Goal: Communication & Community: Answer question/provide support

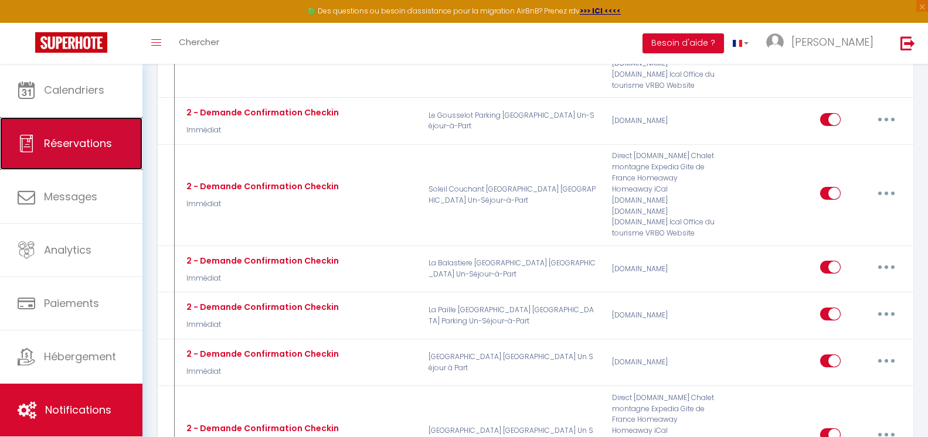
click at [64, 136] on span "Réservations" at bounding box center [78, 143] width 68 height 15
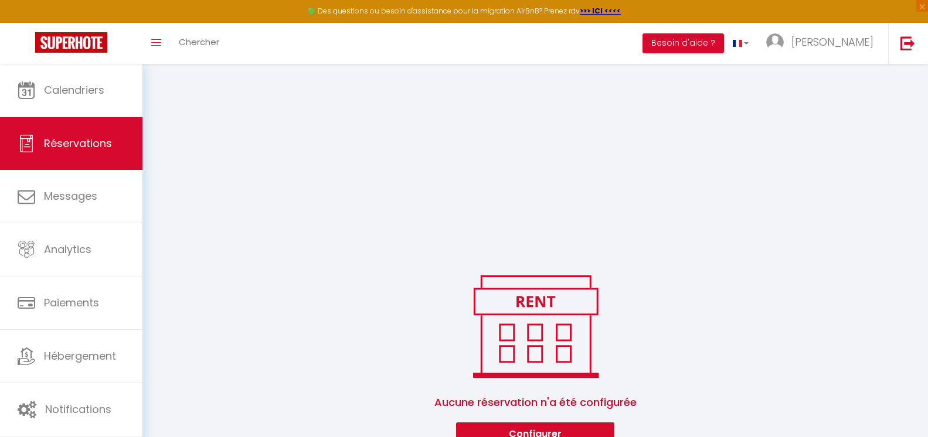
scroll to position [250, 0]
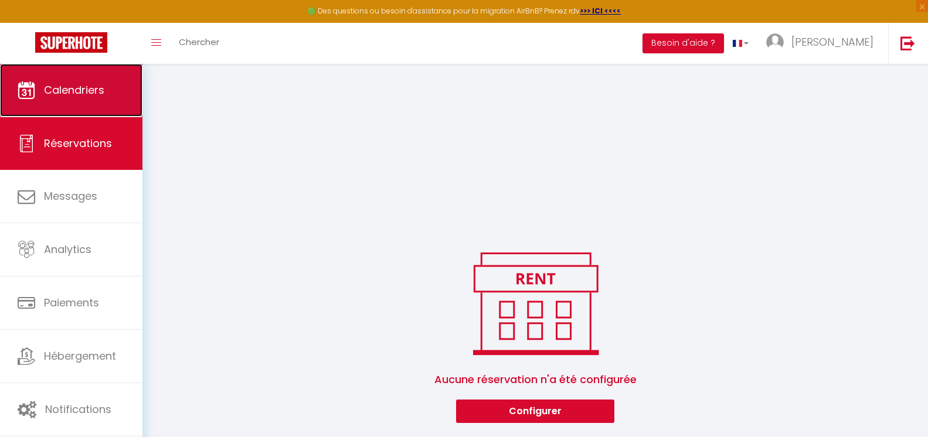
click at [62, 74] on link "Calendriers" at bounding box center [71, 90] width 142 height 53
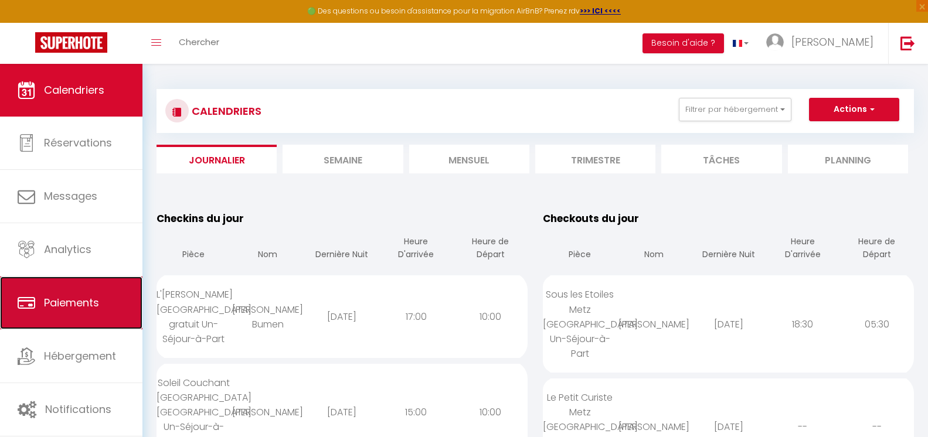
click at [93, 305] on span "Paiements" at bounding box center [71, 302] width 55 height 15
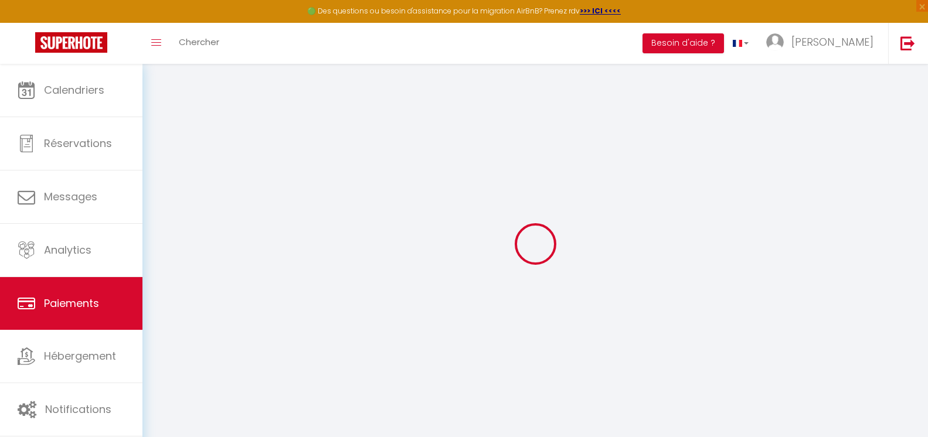
select select "2"
select select "0"
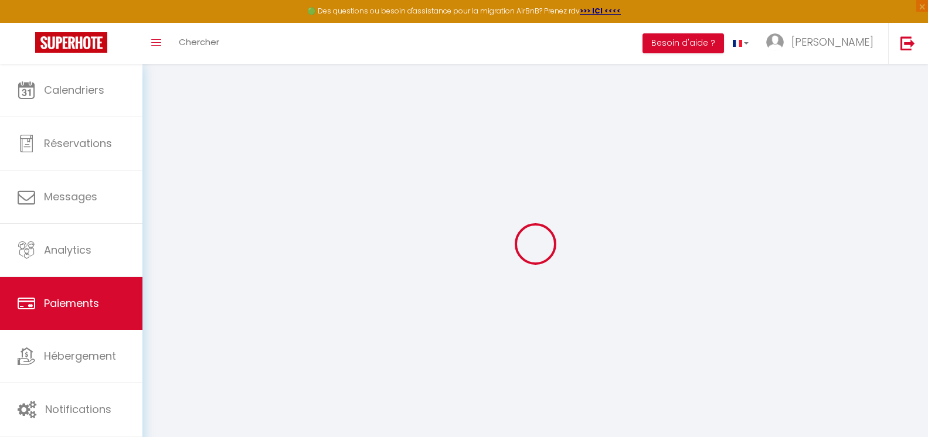
select select "0"
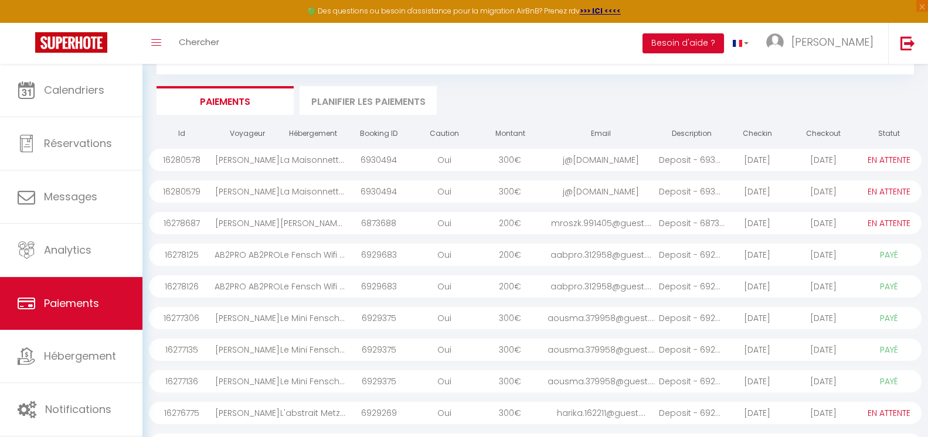
scroll to position [117, 0]
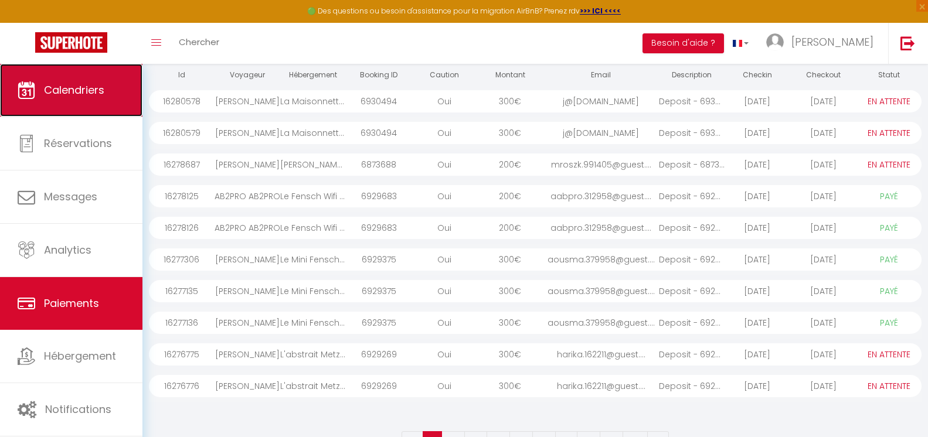
click at [84, 73] on link "Calendriers" at bounding box center [71, 90] width 142 height 53
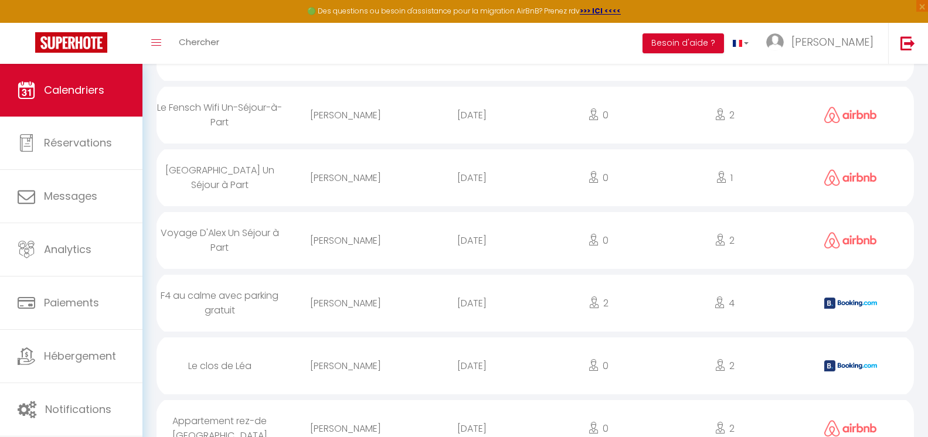
scroll to position [3303, 0]
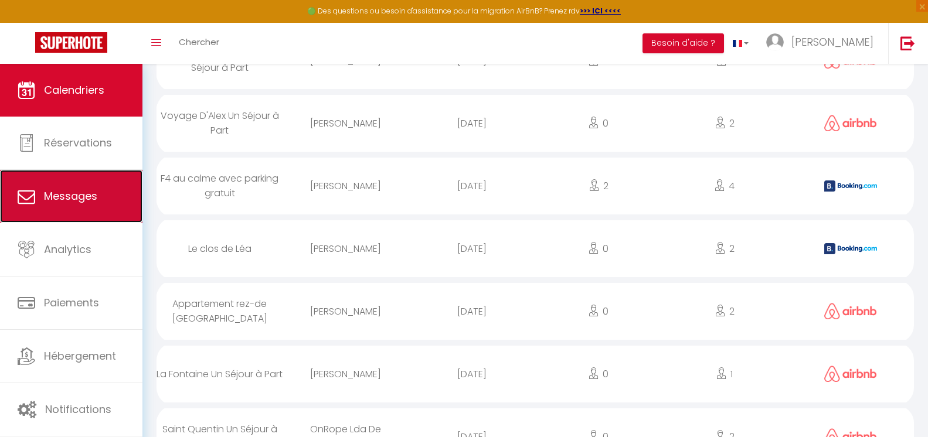
click at [100, 210] on link "Messages" at bounding box center [71, 196] width 142 height 53
select select "message"
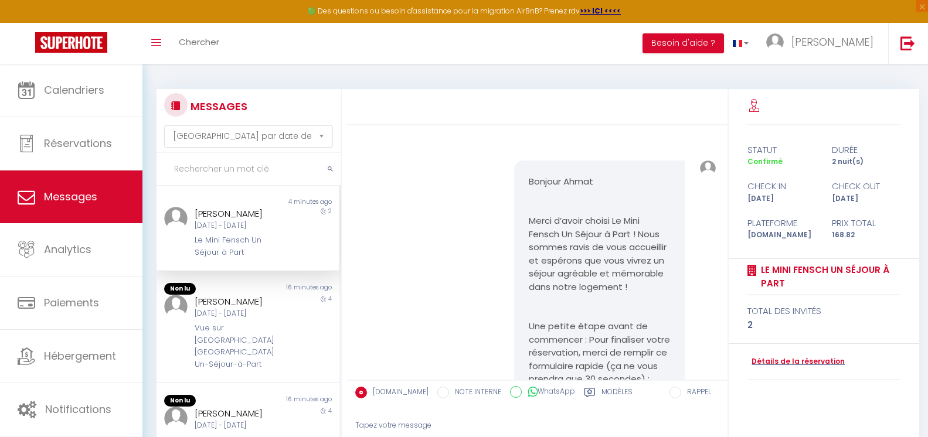
scroll to position [8311, 0]
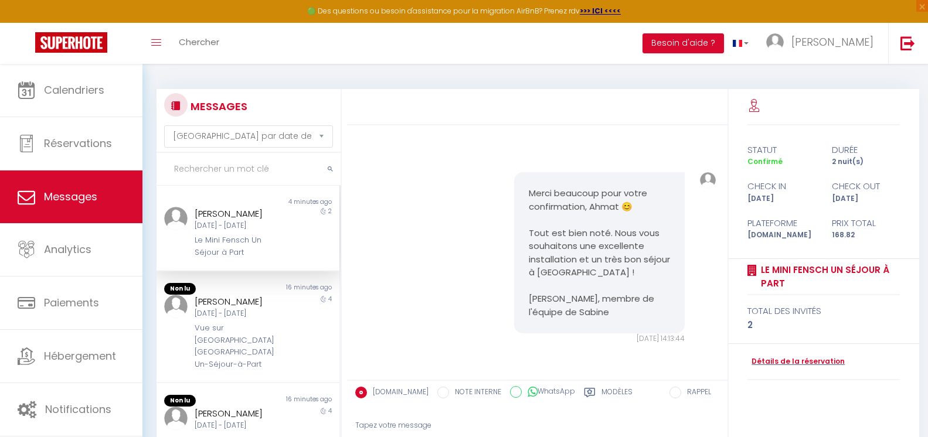
click at [196, 110] on h3 "MESSAGES" at bounding box center [218, 106] width 60 height 26
click at [202, 123] on div "MESSAGES Trier par date de réservation [GEOGRAPHIC_DATA] par date de message" at bounding box center [248, 120] width 169 height 54
click at [201, 139] on select "[GEOGRAPHIC_DATA] par date de réservation Trier par date de message" at bounding box center [248, 136] width 169 height 22
drag, startPoint x: 397, startPoint y: 145, endPoint x: 383, endPoint y: 147, distance: 14.2
click at [396, 145] on div "Salut ! Je voulais te prévenir que j’ai bien payé la caution, et j’ai aussi ajo…" at bounding box center [537, 72] width 372 height 153
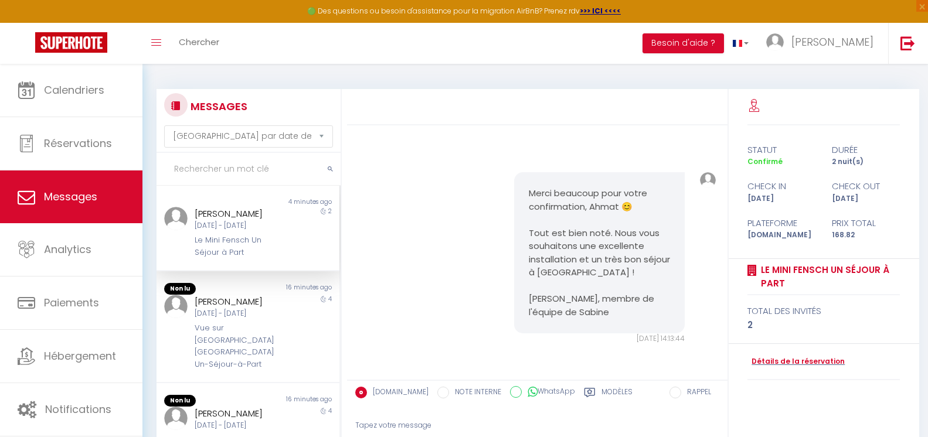
click at [189, 172] on input "text" at bounding box center [248, 169] width 184 height 33
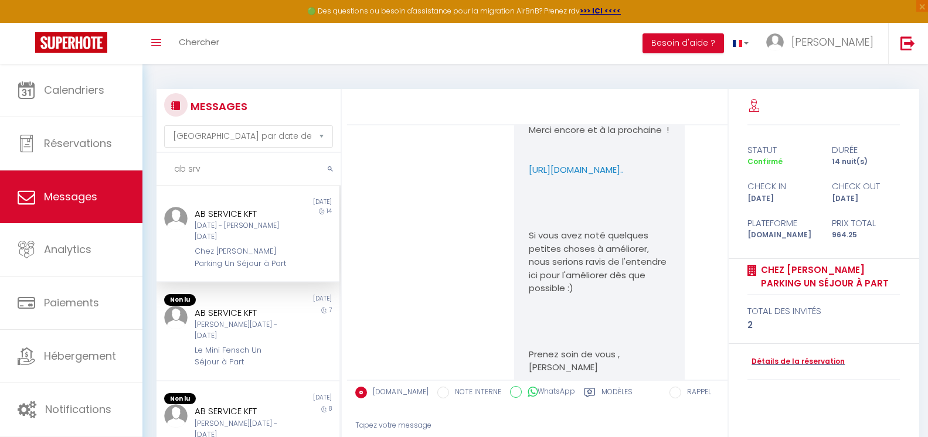
scroll to position [35232, 0]
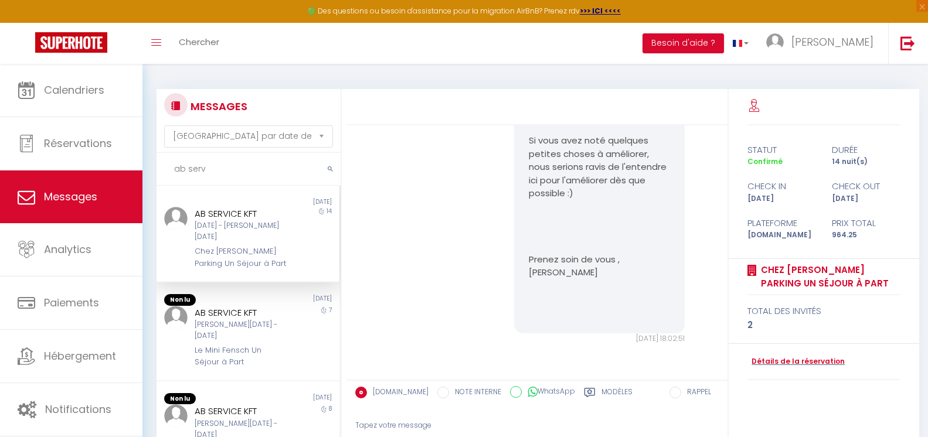
type input "ab serv"
click at [255, 249] on div "Chez [PERSON_NAME] Parking Un Séjour à Part" at bounding box center [240, 258] width 91 height 24
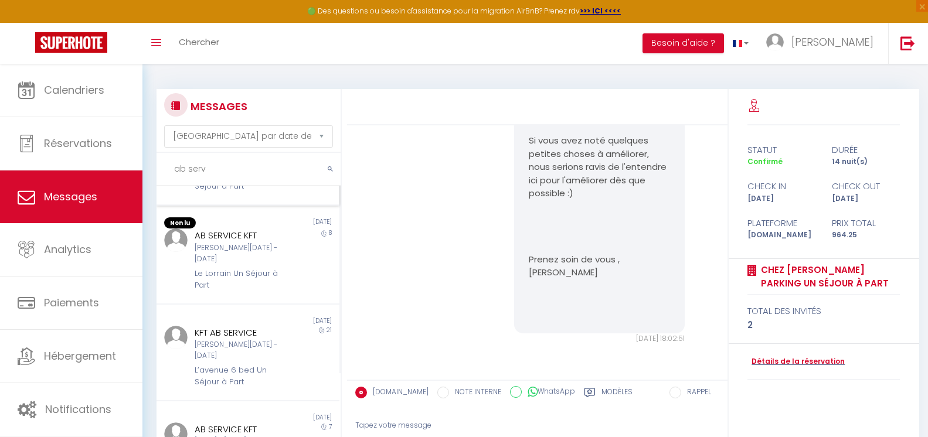
scroll to position [0, 0]
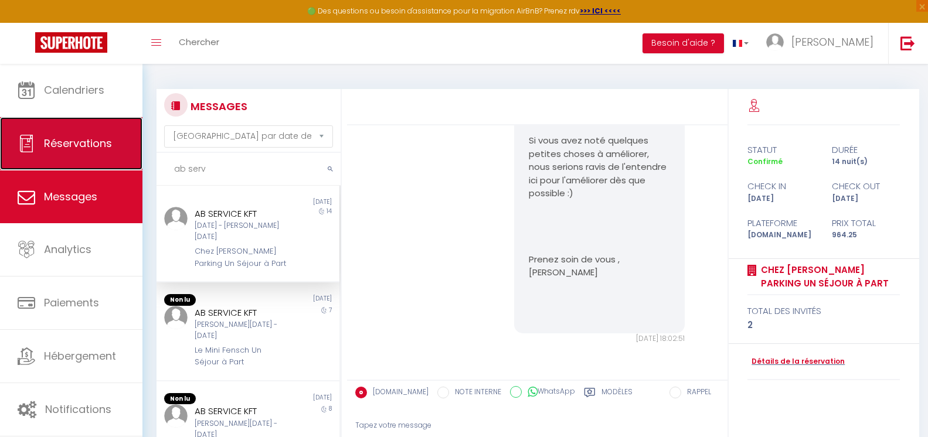
click at [80, 132] on link "Réservations" at bounding box center [71, 143] width 142 height 53
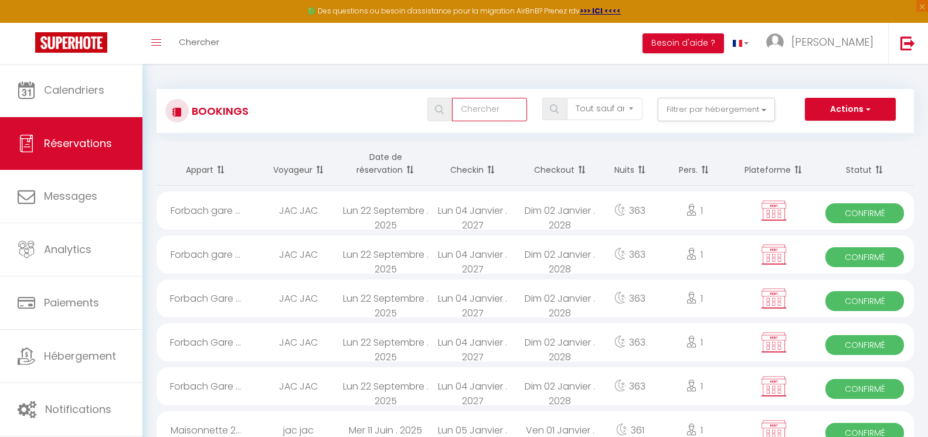
click at [488, 104] on input "text" at bounding box center [490, 109] width 76 height 23
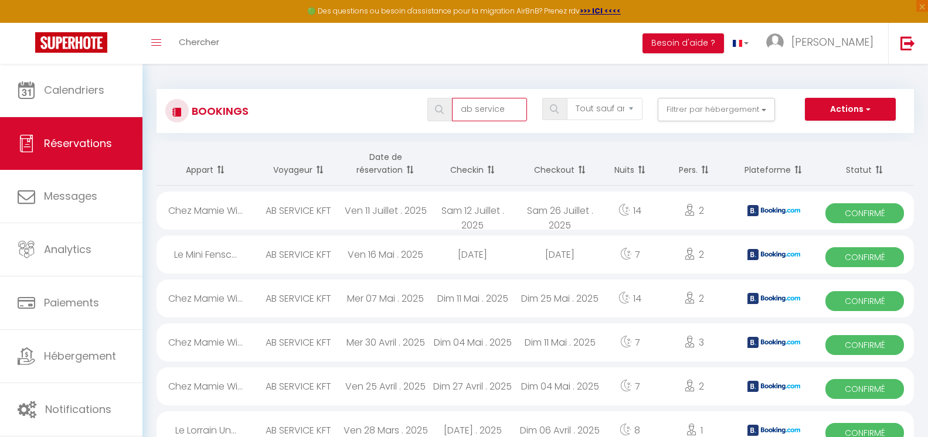
type input "ab service"
click at [340, 105] on div "ab service Tous les statuts Annulé Confirmé Non Confirmé Tout sauf annulé No Sh…" at bounding box center [566, 109] width 692 height 23
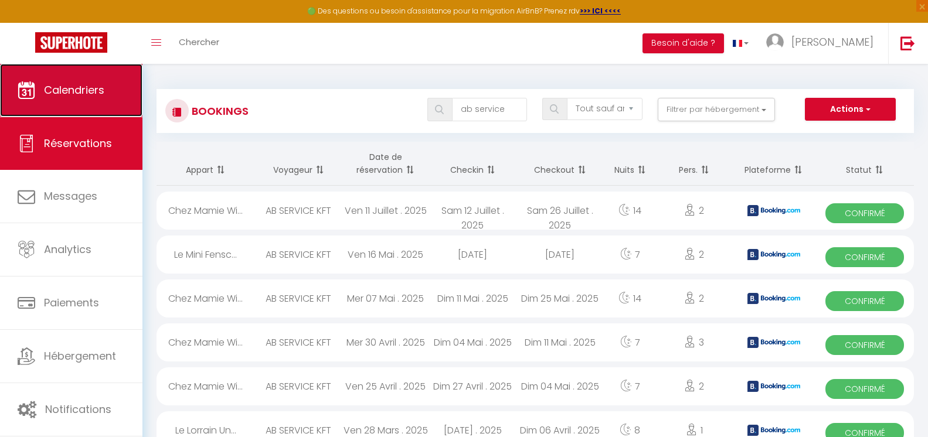
click at [69, 96] on span "Calendriers" at bounding box center [74, 90] width 60 height 15
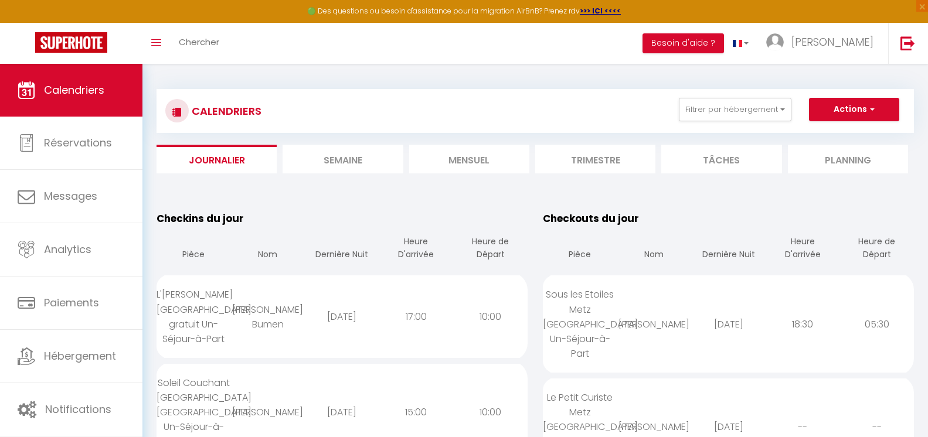
click at [356, 171] on li "Semaine" at bounding box center [342, 159] width 120 height 29
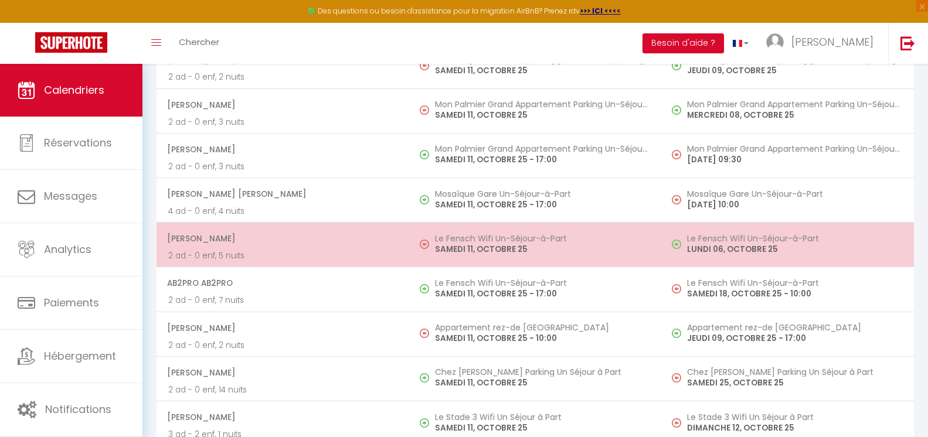
scroll to position [4981, 0]
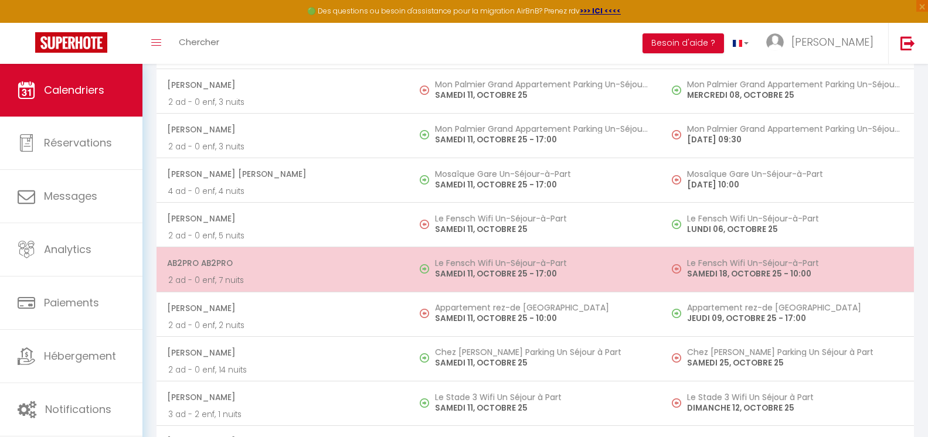
click at [321, 267] on span "AB2PRO AB2PRO" at bounding box center [282, 263] width 230 height 22
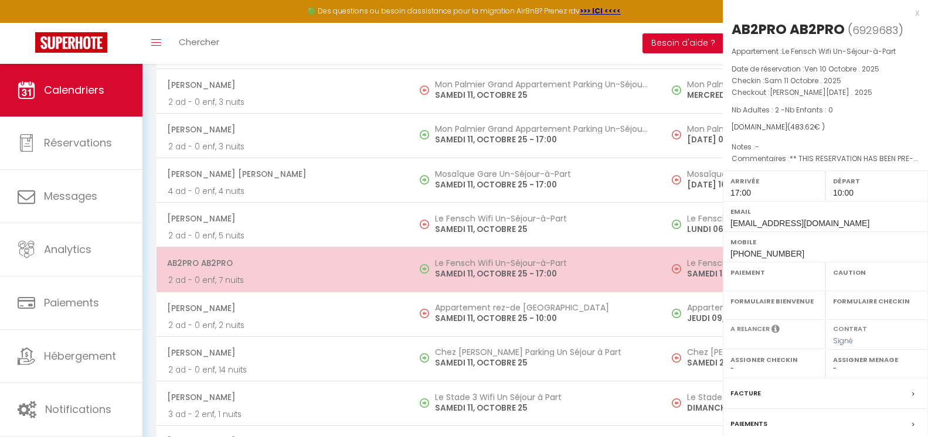
select select "OK"
select select "1"
select select "0"
select select "1"
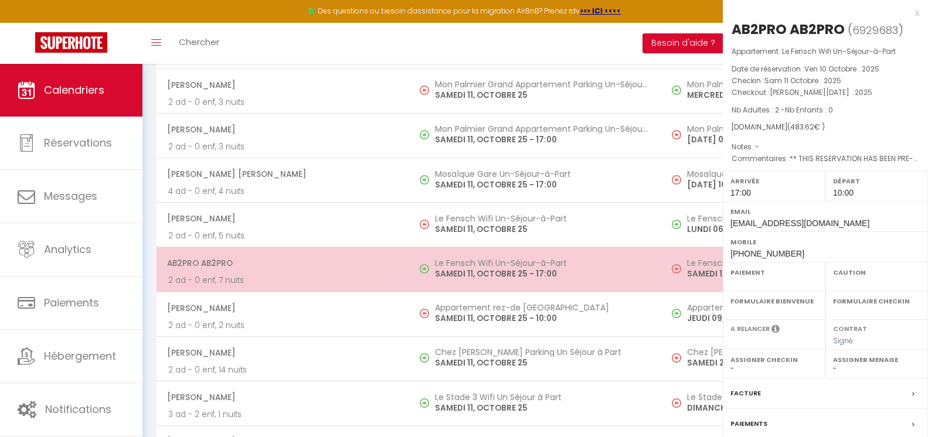
select select
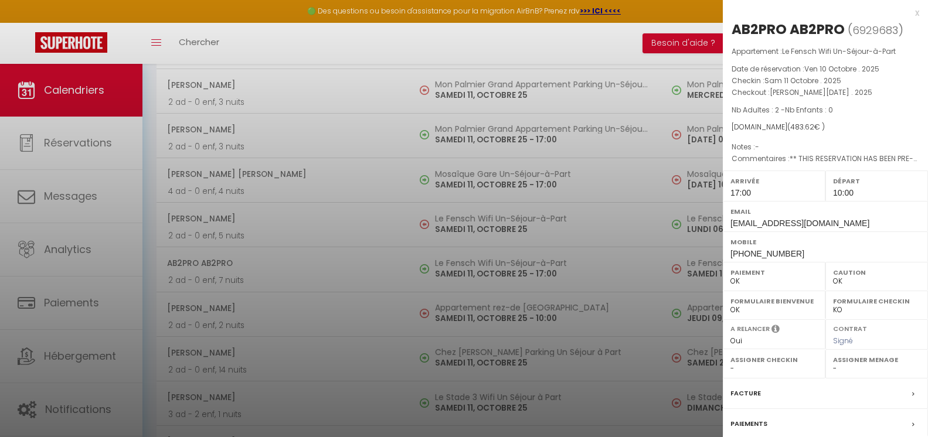
click at [910, 12] on div "x AB2PRO AB2PRO ( 6929683 ) Appartement : Le Fensch Wifi Un-Séjour-à-Part Date …" at bounding box center [825, 273] width 205 height 546
click at [908, 12] on div "x" at bounding box center [821, 13] width 196 height 14
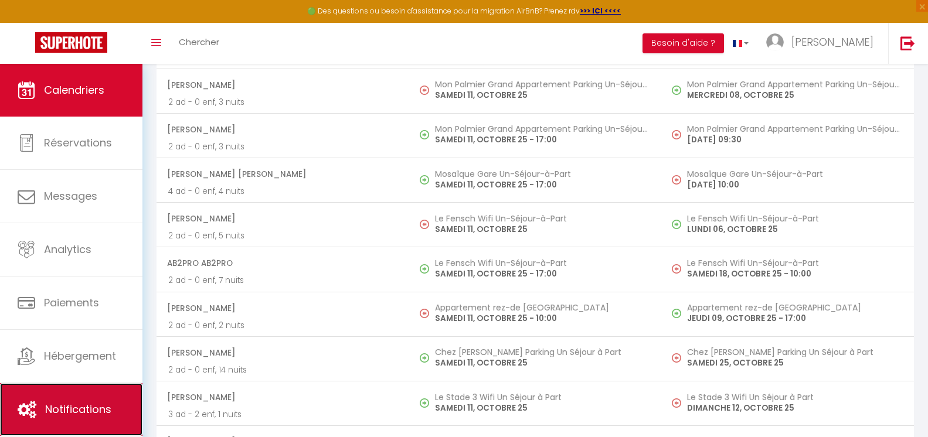
click at [86, 406] on span "Notifications" at bounding box center [78, 409] width 66 height 15
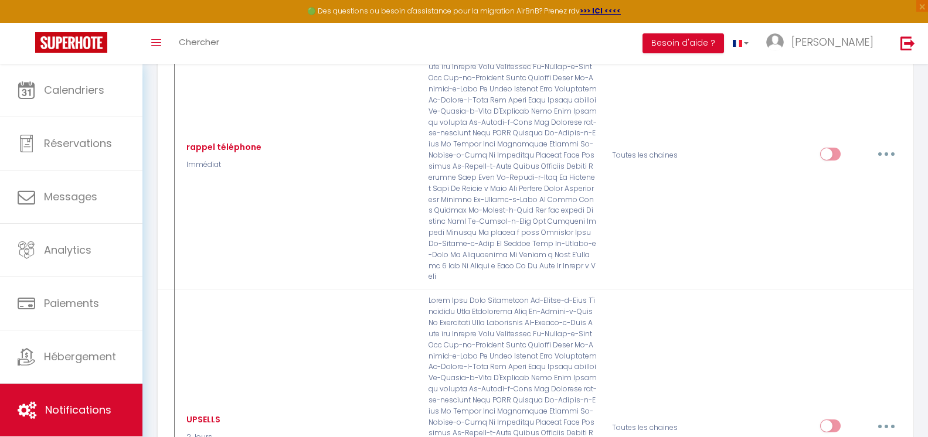
scroll to position [17995, 0]
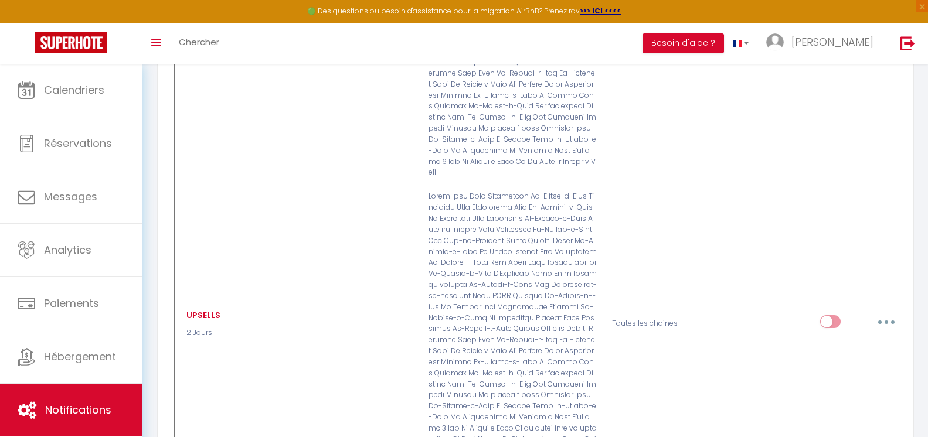
type input "1 - Envoi Détails après Formulaire Bienvenue"
select select "3"
select select "Immédiat"
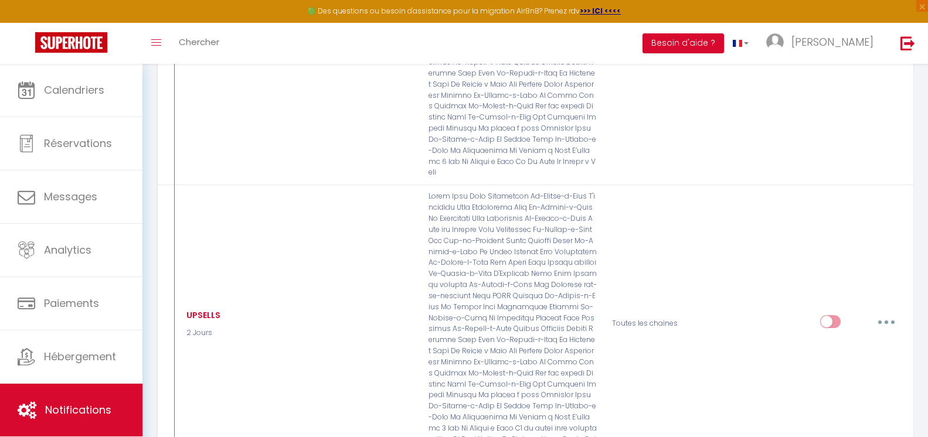
select select "if_booking_is_paid"
checkbox input "true"
checkbox input "false"
radio input "true"
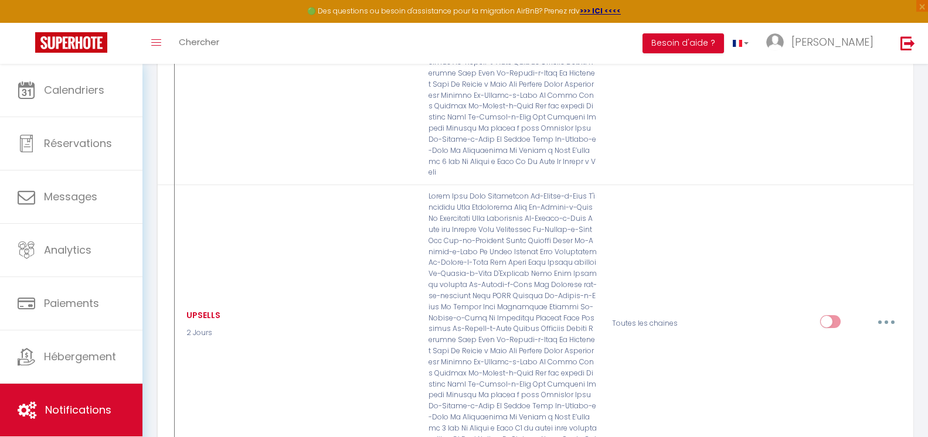
type input "arrivée"
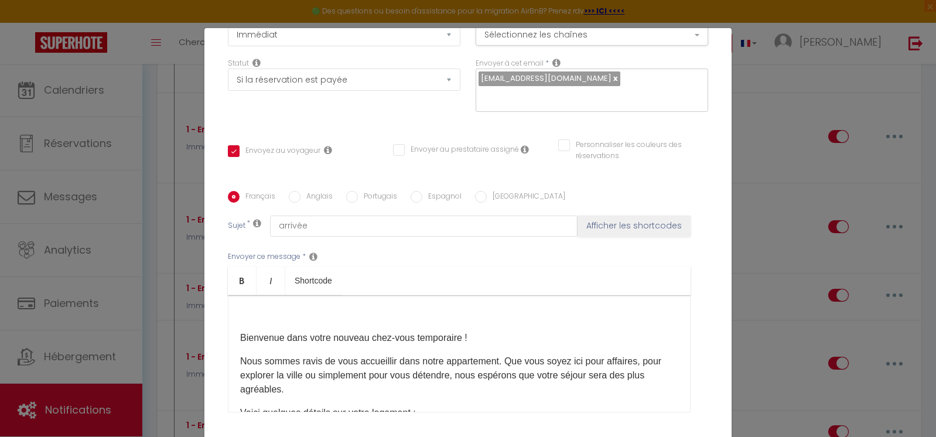
scroll to position [0, 0]
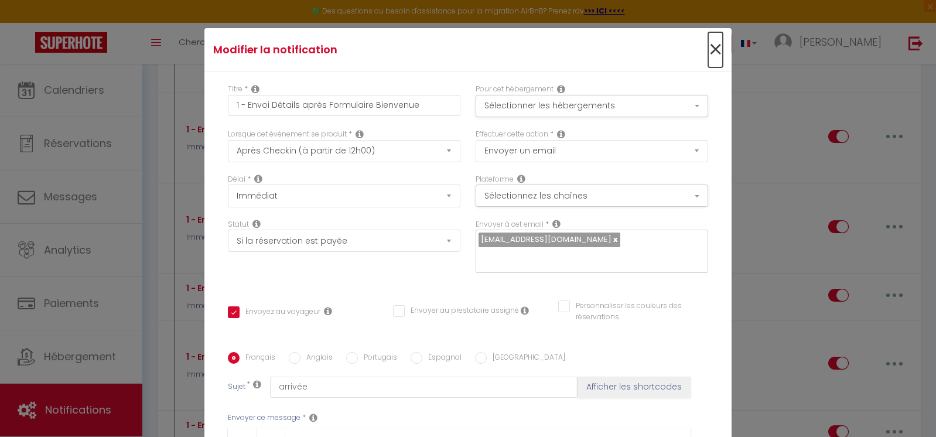
click at [708, 48] on span "×" at bounding box center [715, 49] width 15 height 35
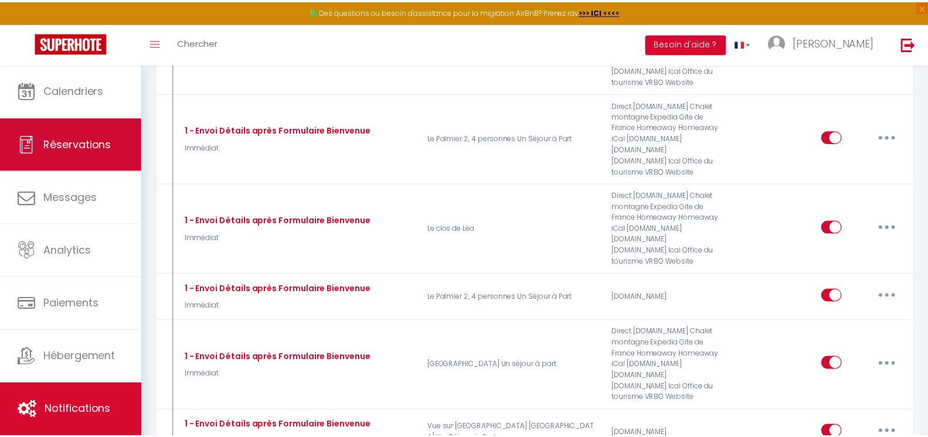
scroll to position [17995, 0]
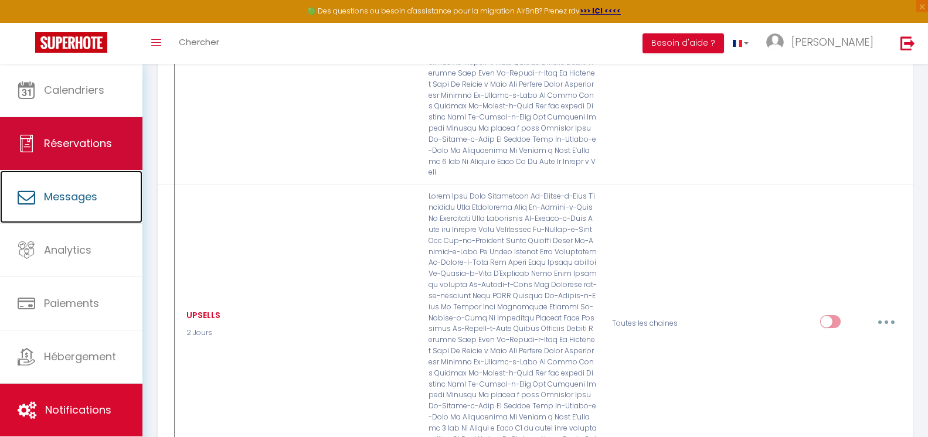
click at [97, 192] on span "Messages" at bounding box center [70, 196] width 53 height 15
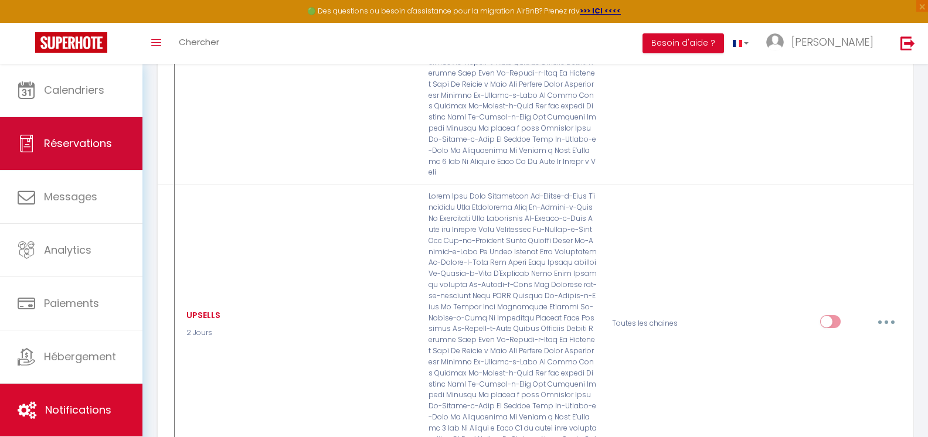
select select "message"
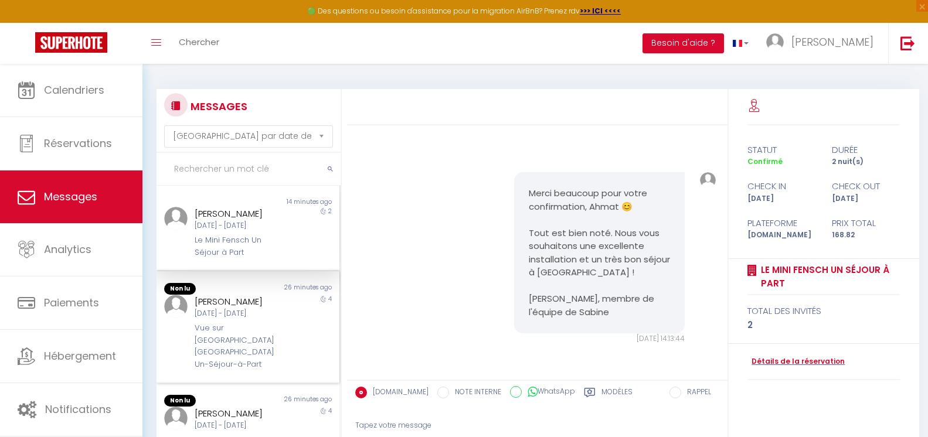
click at [258, 321] on div "[PERSON_NAME] [DATE] - [DATE] Vue sur [GEOGRAPHIC_DATA] [GEOGRAPHIC_DATA] Un-Sé…" at bounding box center [240, 333] width 107 height 76
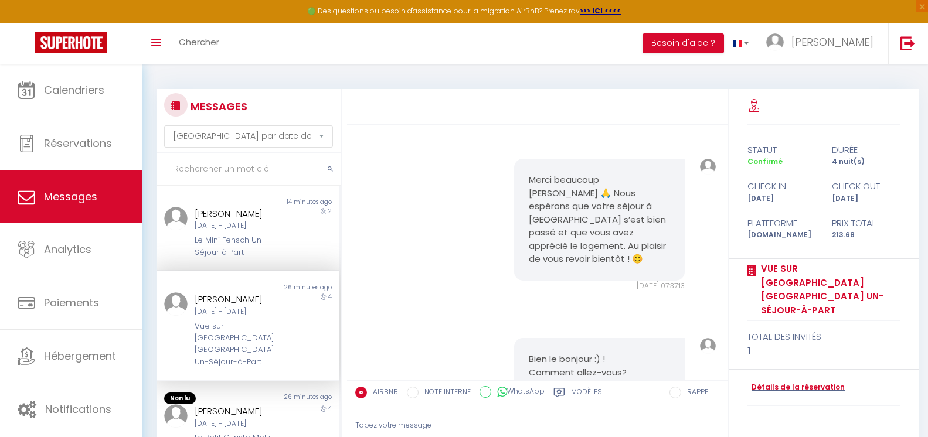
scroll to position [59, 0]
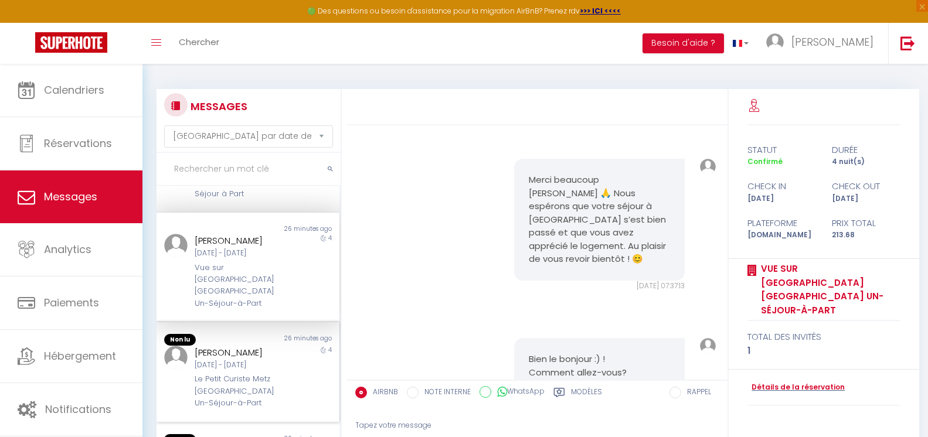
click at [267, 360] on div "[DATE] - [DATE]" at bounding box center [240, 365] width 91 height 11
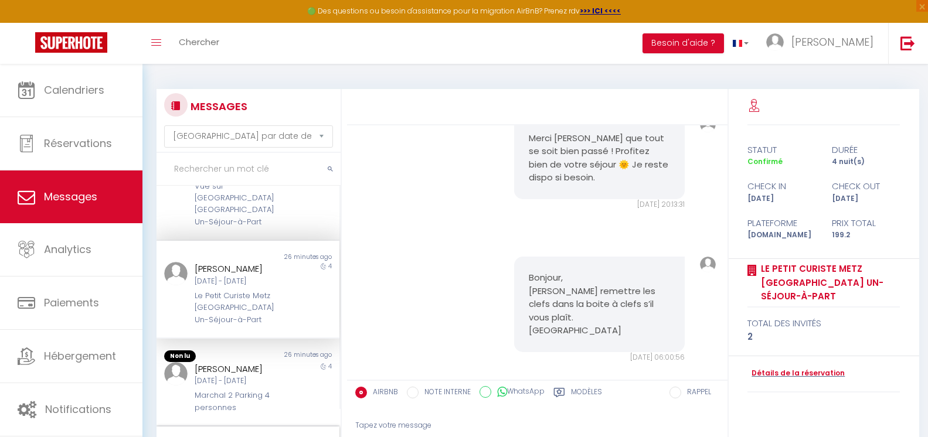
scroll to position [234, 0]
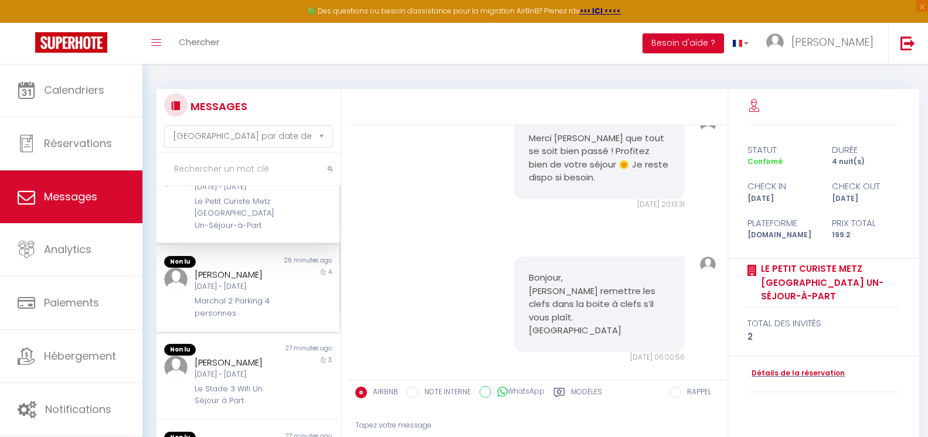
click at [267, 295] on div "Marchal 2 Parking 4 personnes" at bounding box center [240, 307] width 91 height 24
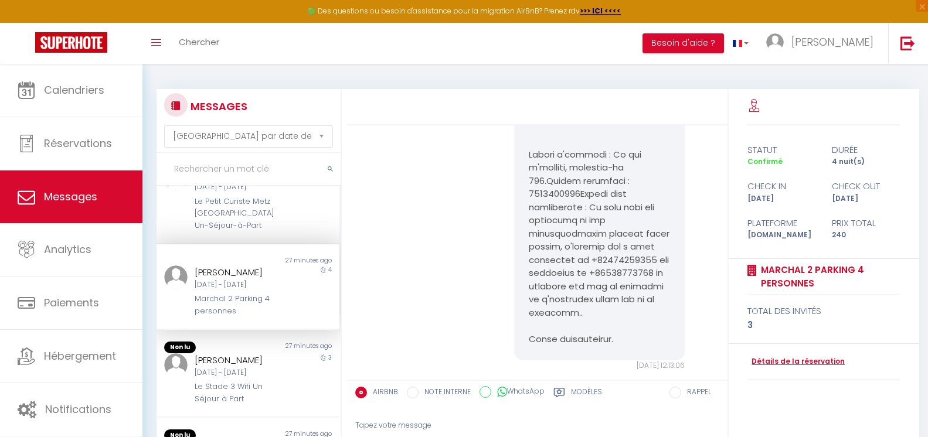
scroll to position [2232, 0]
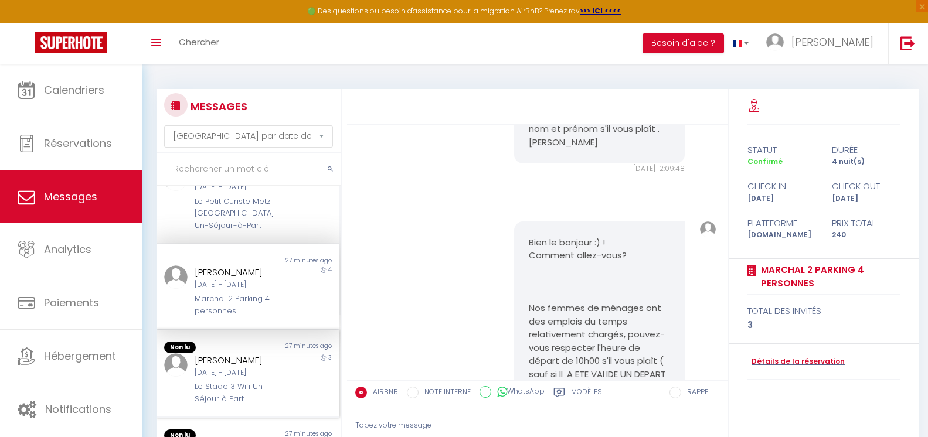
click at [268, 367] on div "[DATE] - [DATE]" at bounding box center [240, 372] width 91 height 11
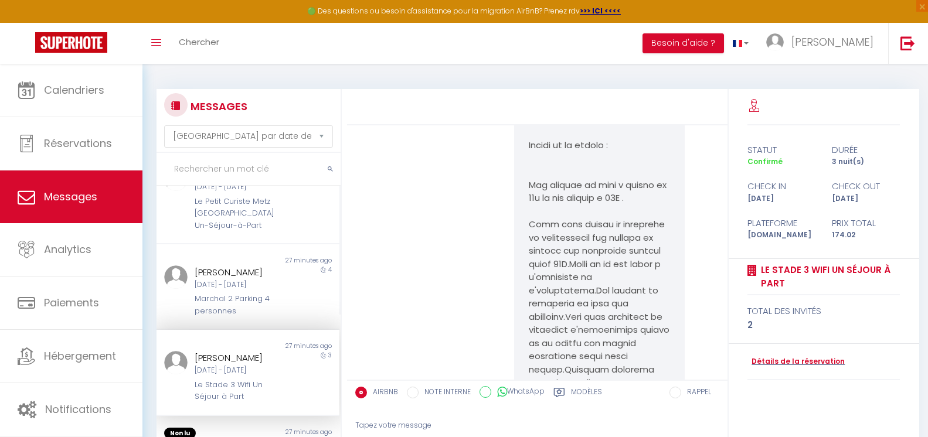
scroll to position [3108, 0]
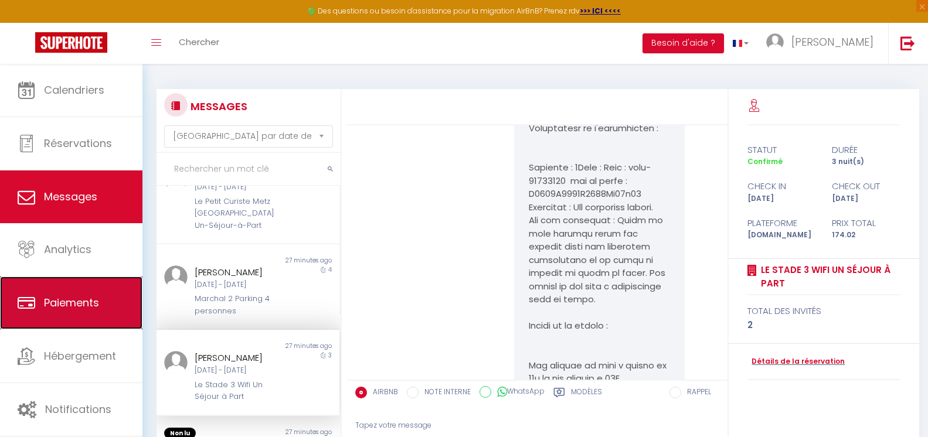
click at [86, 309] on span "Paiements" at bounding box center [71, 302] width 55 height 15
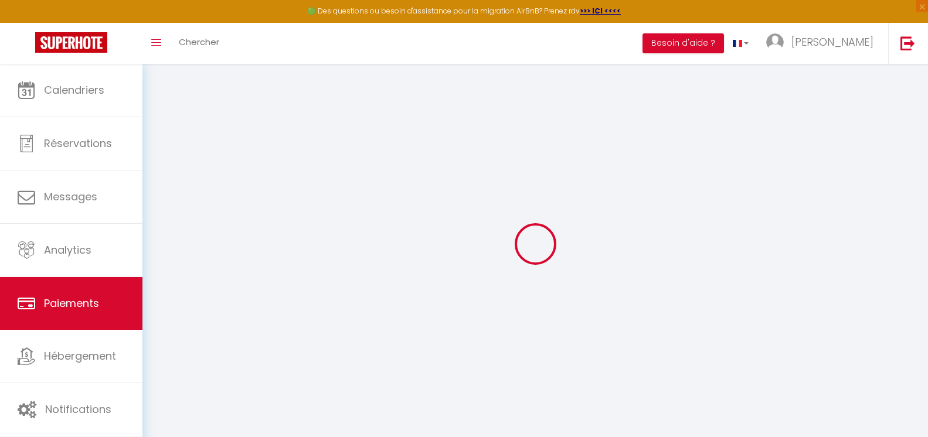
select select "2"
select select "0"
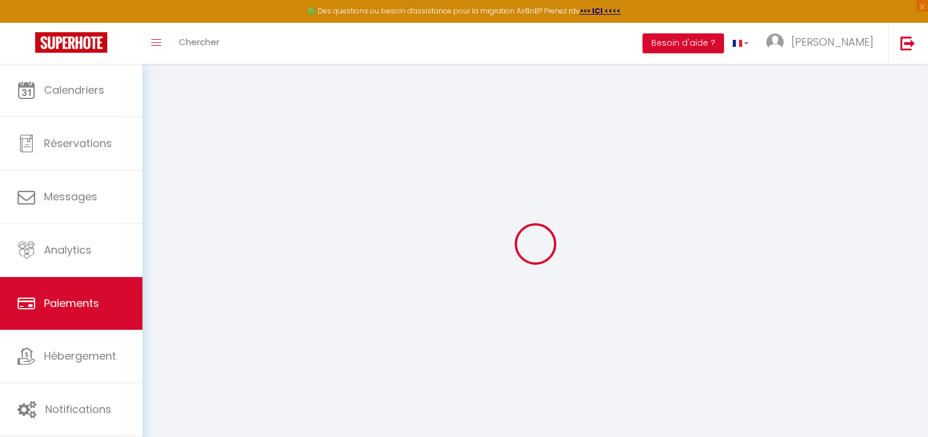
select select "0"
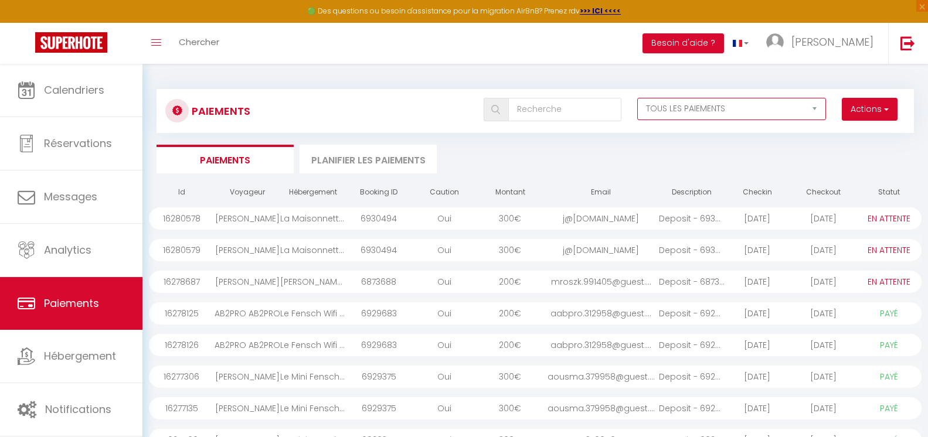
click at [737, 112] on select "EN ATTENTE PAYÉ TOUS LES PAIEMENTS" at bounding box center [731, 109] width 189 height 22
click at [621, 138] on div "Paiements Actions Créer nouveau lien paiement Créer nouveau lien caution EN ATT…" at bounding box center [534, 326] width 757 height 496
click at [647, 110] on select "EN ATTENTE PAYÉ TOUS LES PAIEMENTS" at bounding box center [731, 109] width 189 height 22
click at [694, 113] on select "EN ATTENTE PAYÉ TOUS LES PAIEMENTS" at bounding box center [731, 109] width 189 height 22
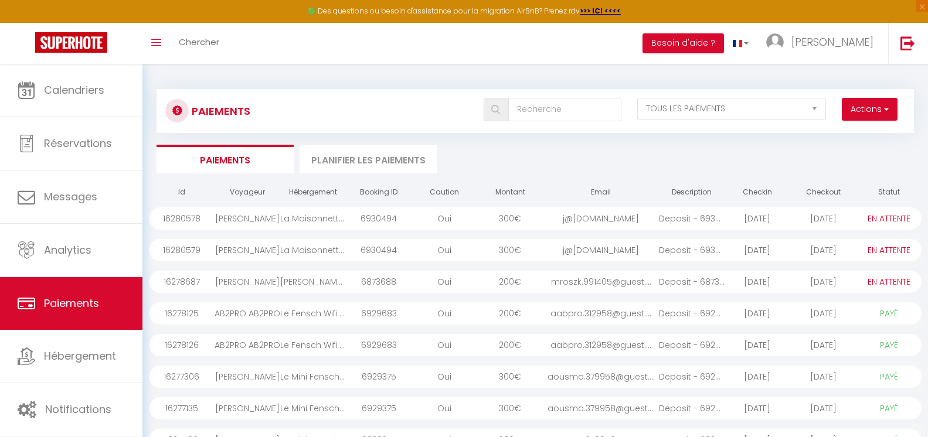
click at [759, 141] on div "Paiements Actions Créer nouveau lien paiement Créer nouveau lien caution EN ATT…" at bounding box center [534, 326] width 757 height 496
click at [537, 117] on input "text" at bounding box center [565, 109] width 114 height 23
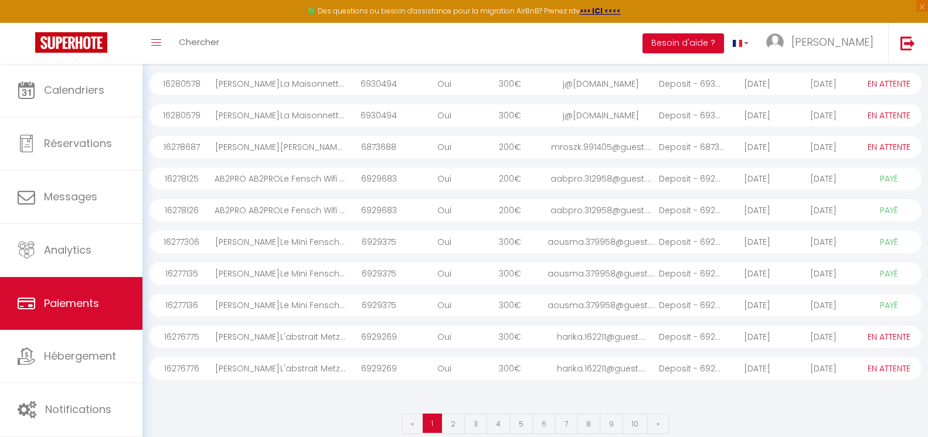
scroll to position [151, 0]
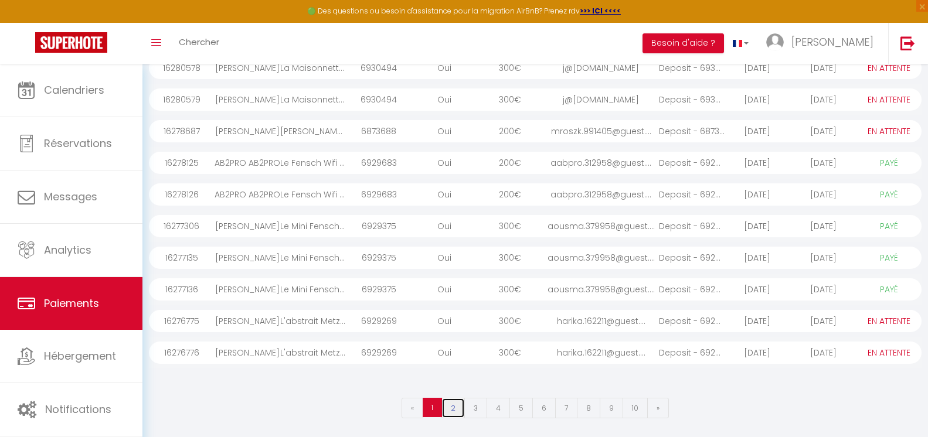
click at [451, 410] on link "2" at bounding box center [452, 408] width 23 height 21
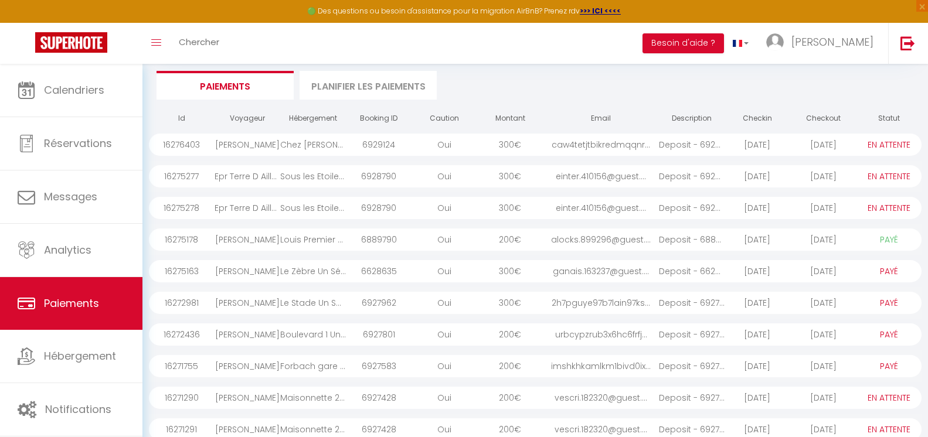
scroll to position [0, 0]
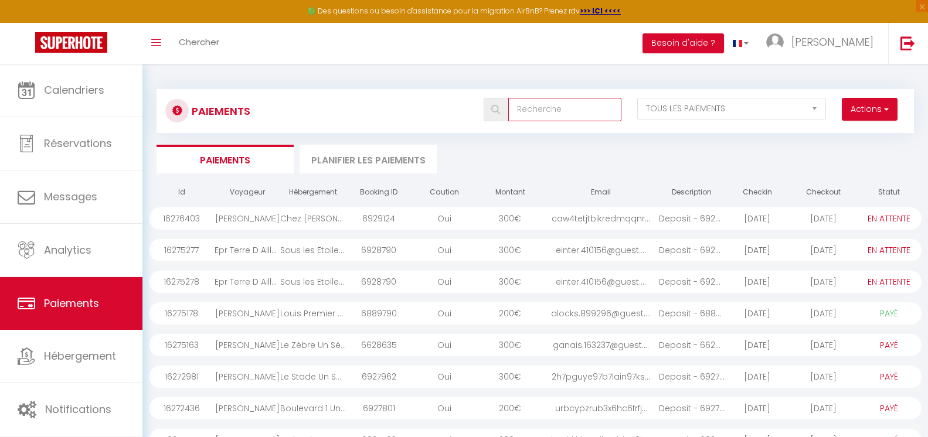
click at [536, 103] on input "text" at bounding box center [565, 109] width 114 height 23
type input "ra"
select select "1"
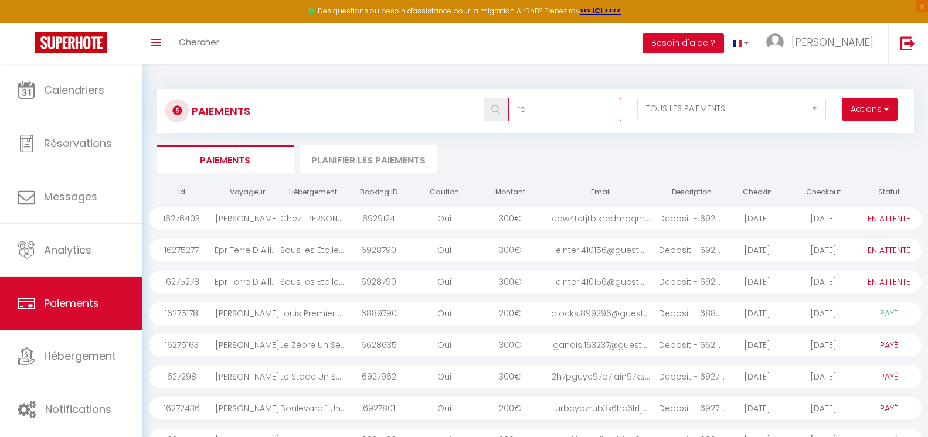
select select "1"
type input "rafa"
select select "1"
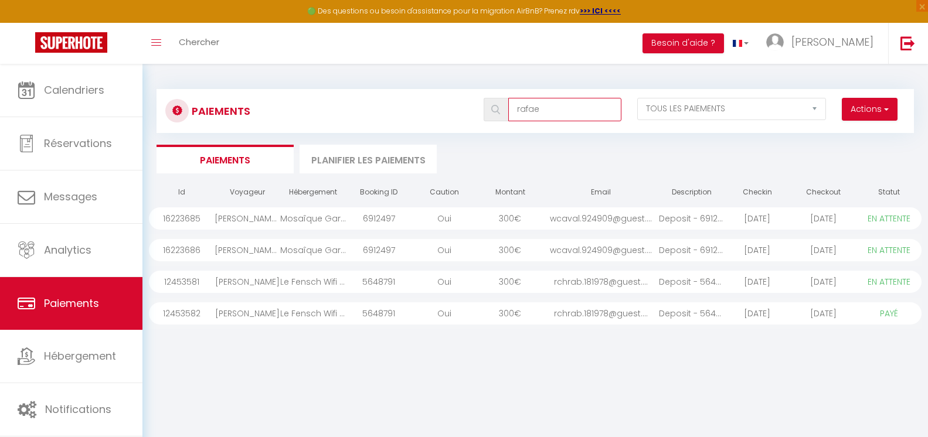
type input "[PERSON_NAME]"
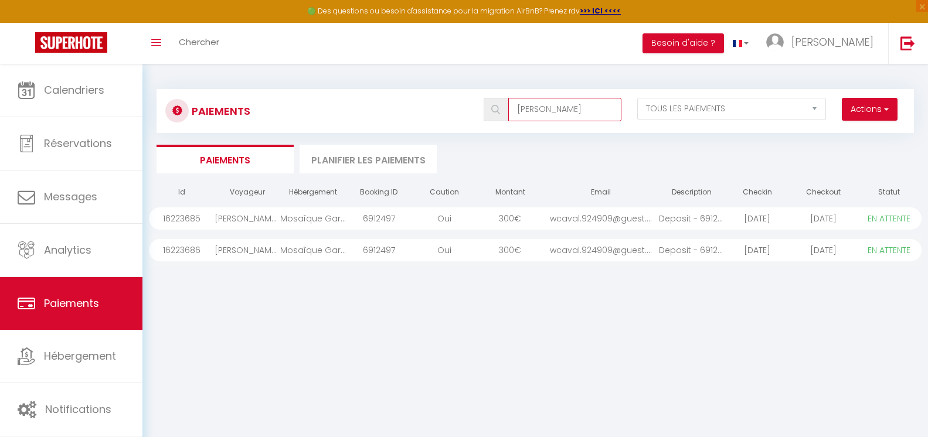
drag, startPoint x: 495, startPoint y: 117, endPoint x: 459, endPoint y: 120, distance: 36.5
click at [459, 120] on div "Actions Créer nouveau lien paiement Créer nouveau lien caution EN ATTENTE PAYÉ …" at bounding box center [598, 111] width 629 height 26
select select "0"
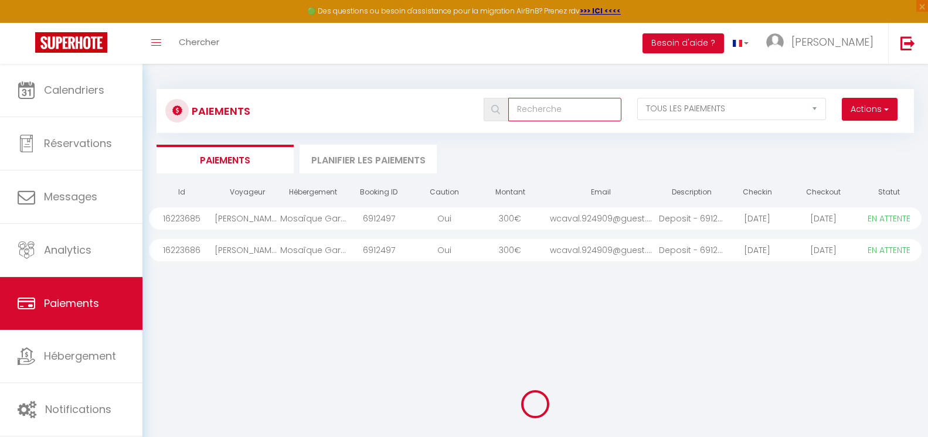
select select "0"
type input "epr terre"
click at [198, 219] on div "16275277" at bounding box center [182, 218] width 66 height 22
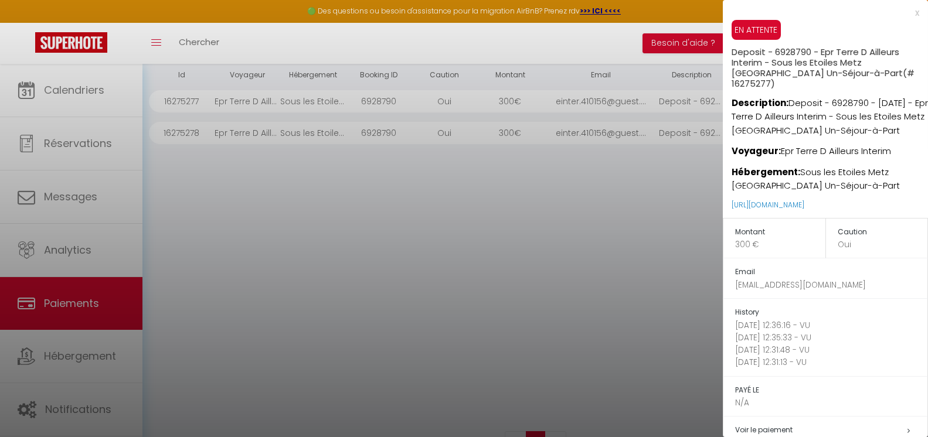
click at [77, 202] on div at bounding box center [464, 218] width 928 height 437
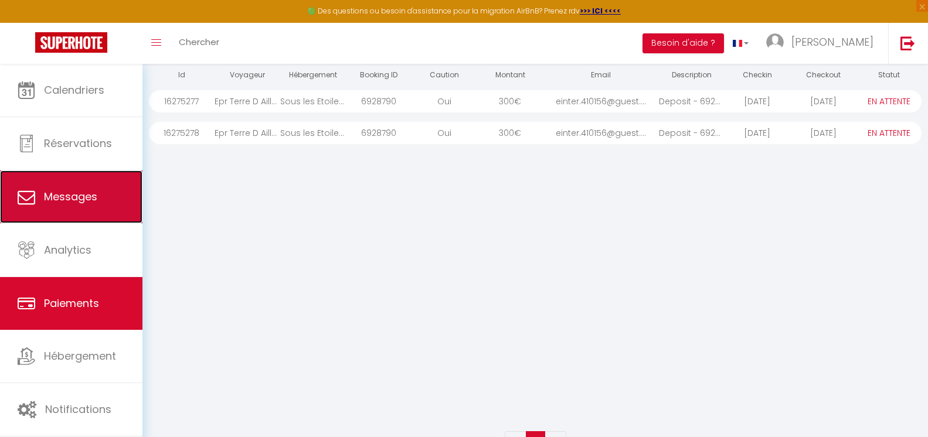
click at [77, 200] on span "Messages" at bounding box center [70, 196] width 53 height 15
select select "message"
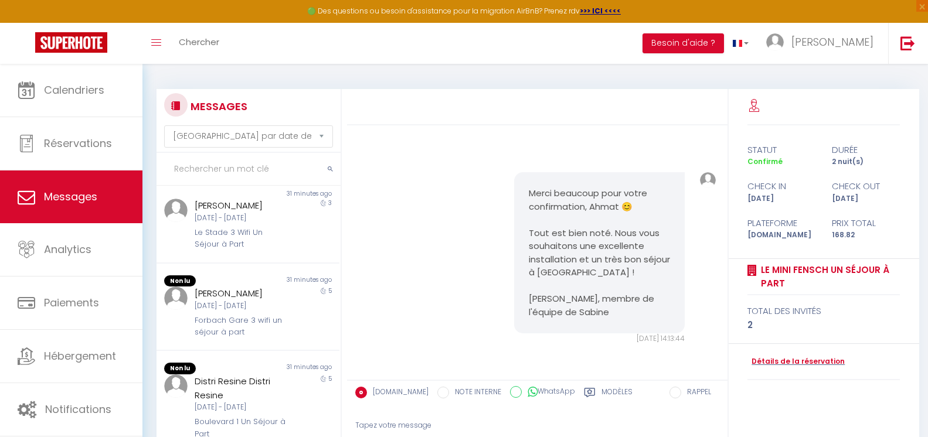
scroll to position [410, 0]
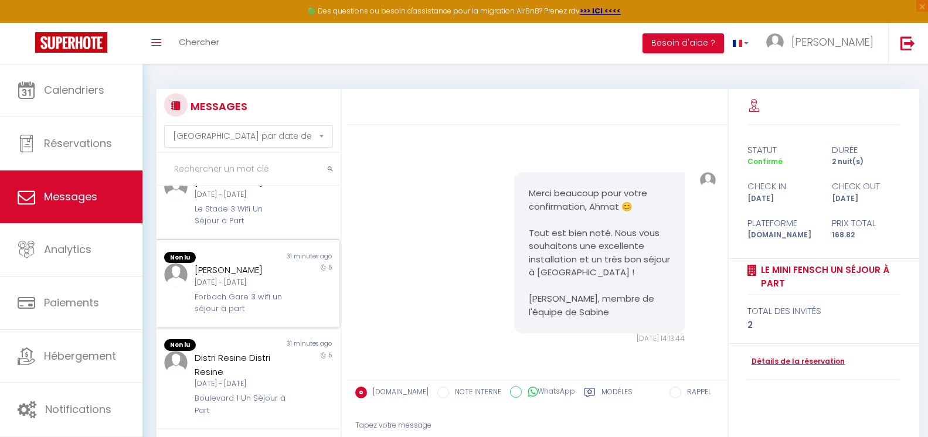
click at [260, 263] on div "[PERSON_NAME]" at bounding box center [240, 270] width 91 height 14
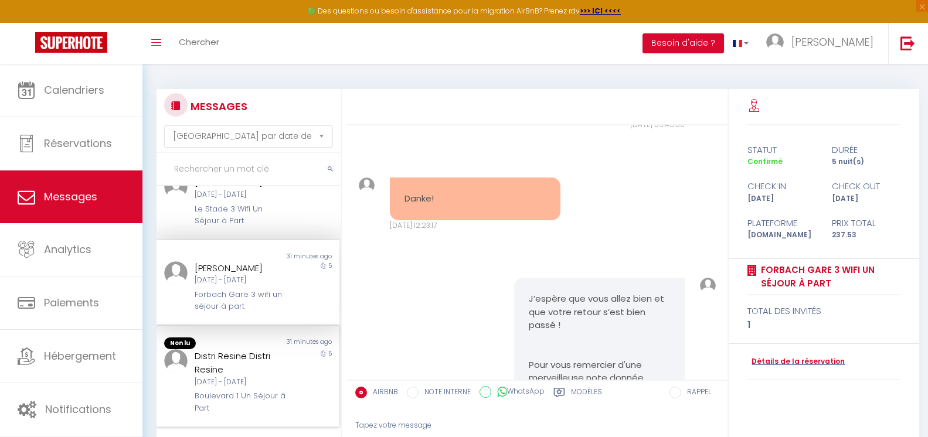
click at [267, 349] on div "Distri Resine Distri Resine" at bounding box center [240, 363] width 91 height 28
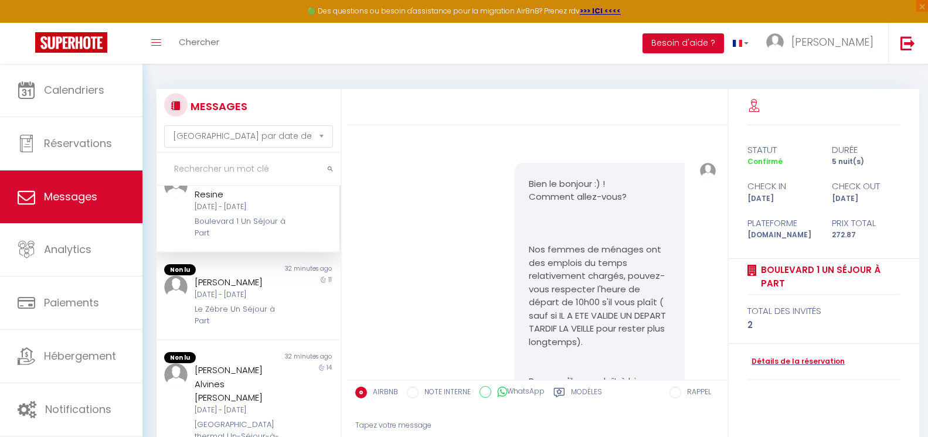
scroll to position [586, 0]
click at [257, 301] on div "Le Zèbre Un Séjour à Part" at bounding box center [240, 313] width 91 height 24
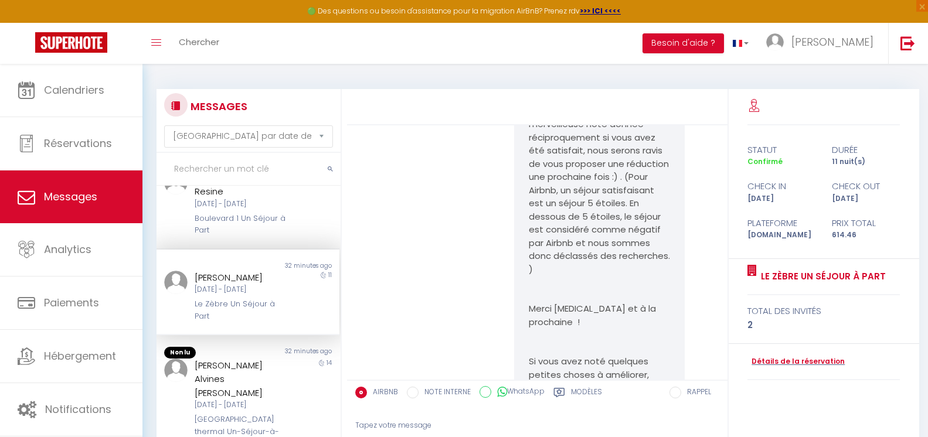
scroll to position [4985, 0]
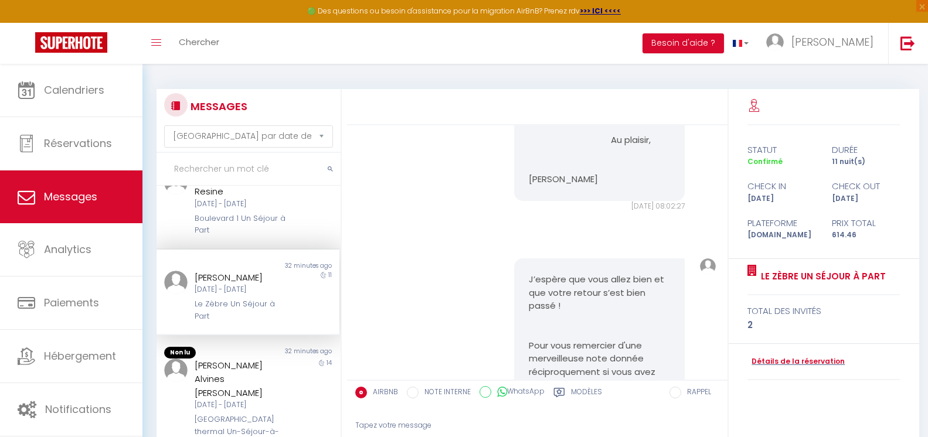
click at [234, 166] on input "text" at bounding box center [248, 169] width 184 height 33
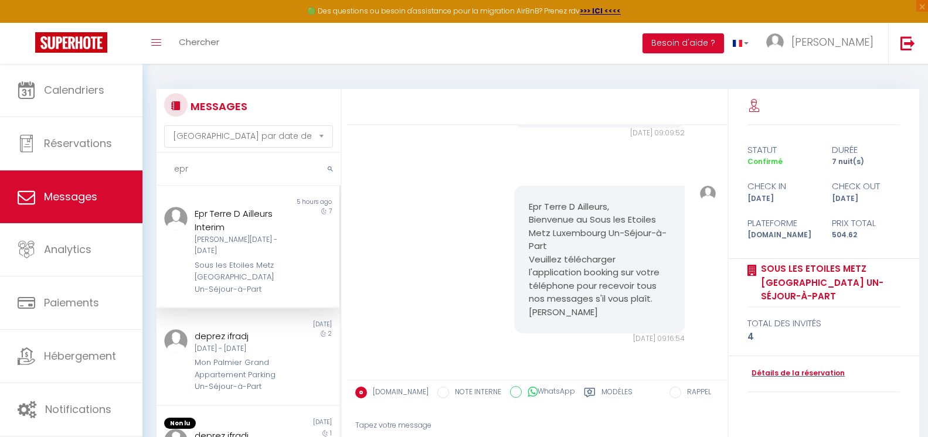
type input "epr"
click at [294, 260] on div "7" at bounding box center [317, 251] width 46 height 88
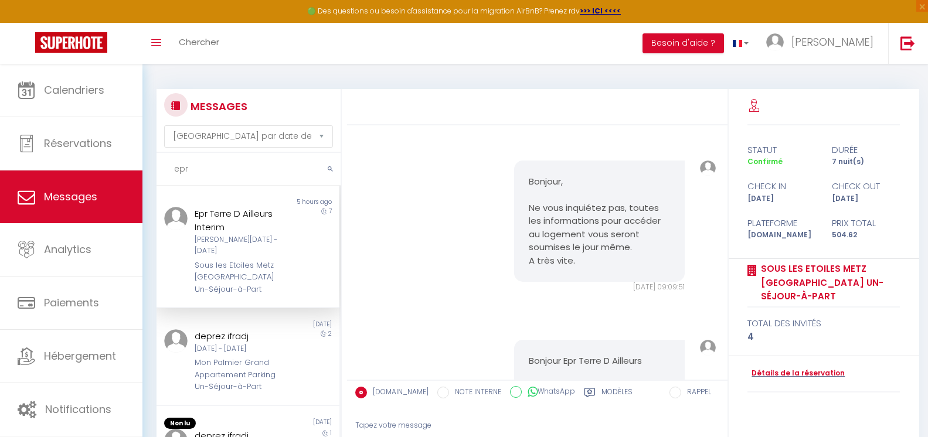
click at [434, 426] on div "Tapez votre message" at bounding box center [537, 425] width 364 height 29
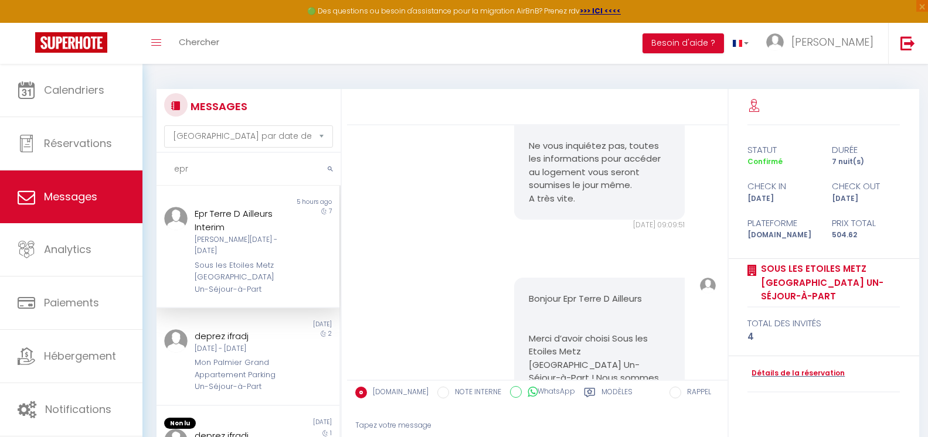
scroll to position [117, 0]
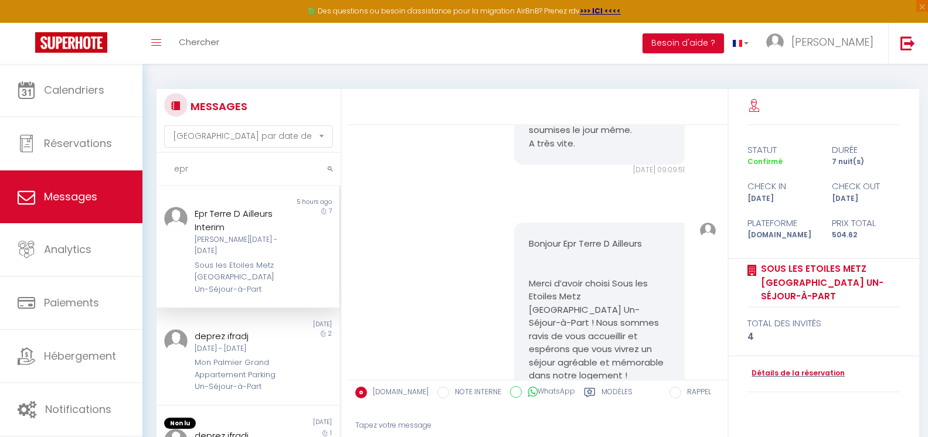
click at [380, 427] on div "Tapez votre message" at bounding box center [537, 425] width 364 height 29
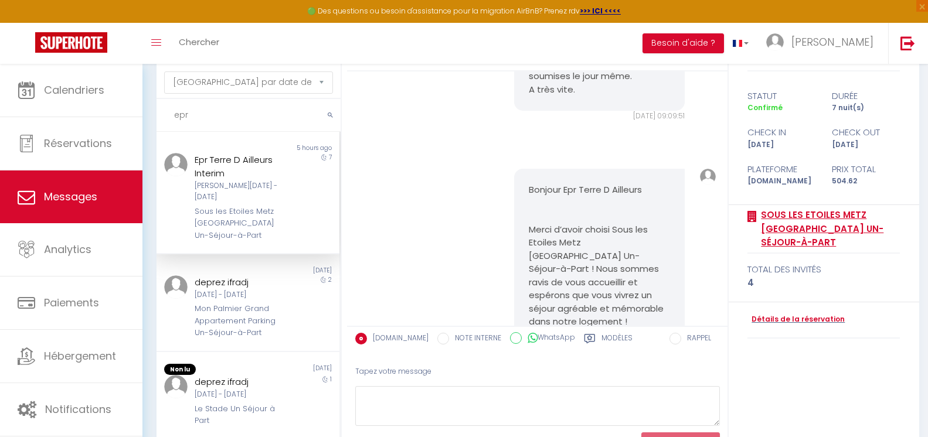
scroll to position [113, 0]
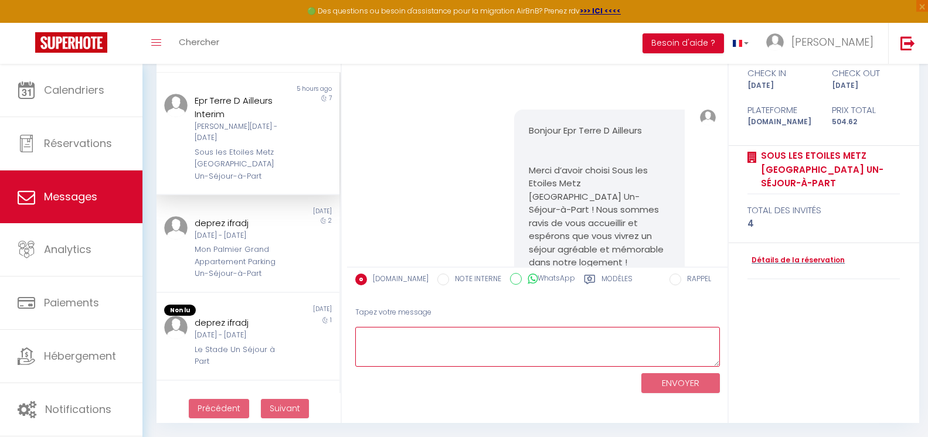
click at [431, 339] on textarea at bounding box center [537, 347] width 364 height 40
click at [607, 281] on label "Modèles" at bounding box center [616, 281] width 31 height 15
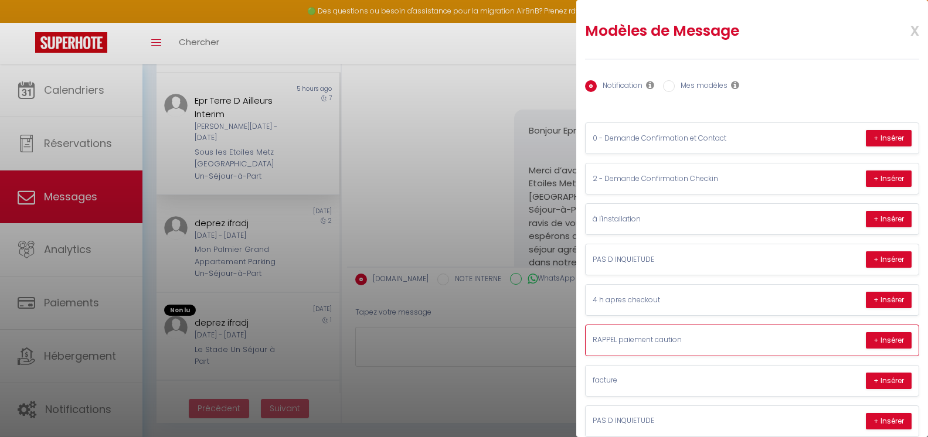
click at [715, 347] on div "RAPPEL paiement caution + Insérer" at bounding box center [751, 340] width 333 height 30
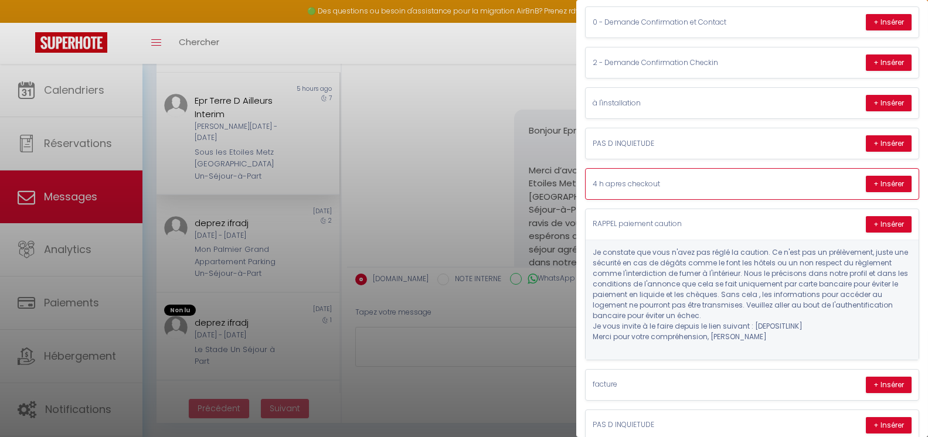
scroll to position [117, 0]
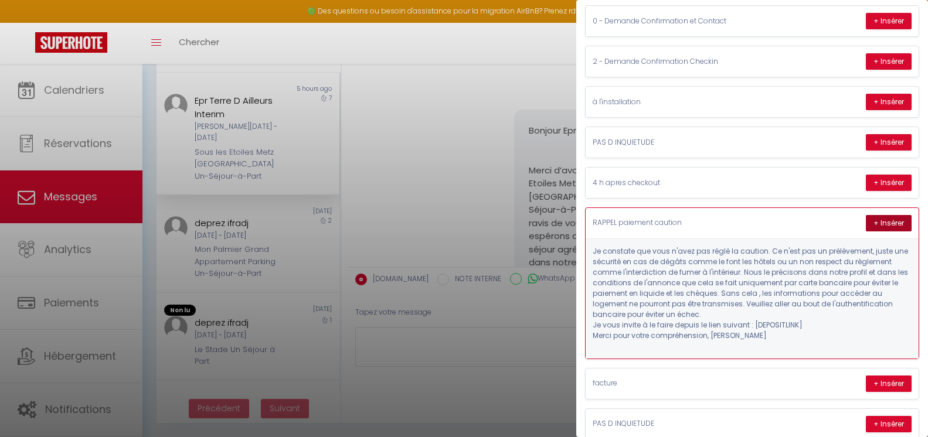
click at [880, 223] on button "+ Insérer" at bounding box center [889, 223] width 46 height 16
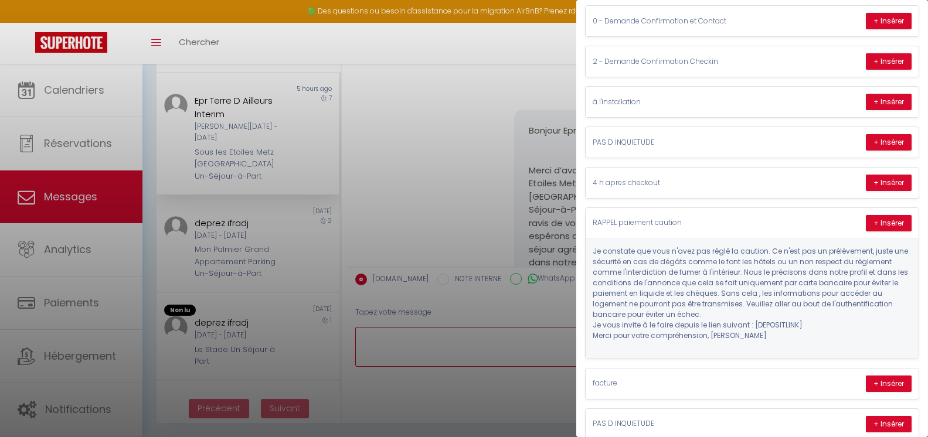
type textarea "Je constate que vous n'avez pas réglé la caution. Ce n'est pas un prélèvement, …"
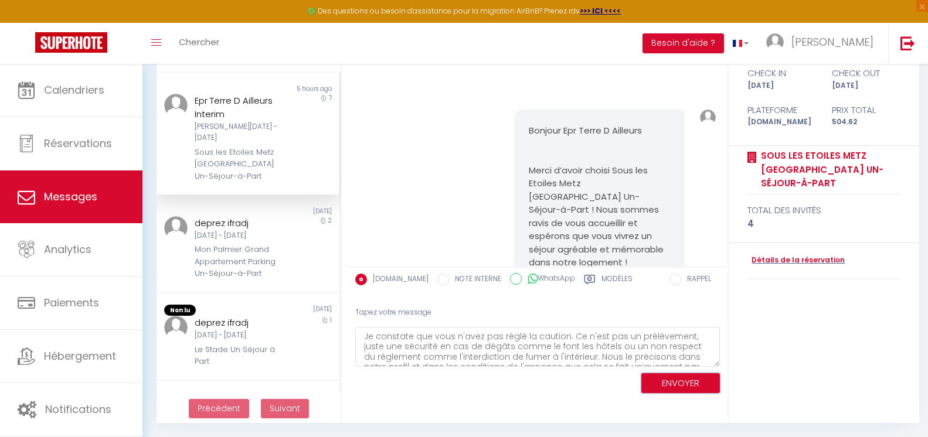
click at [658, 375] on button "ENVOYER" at bounding box center [680, 383] width 79 height 21
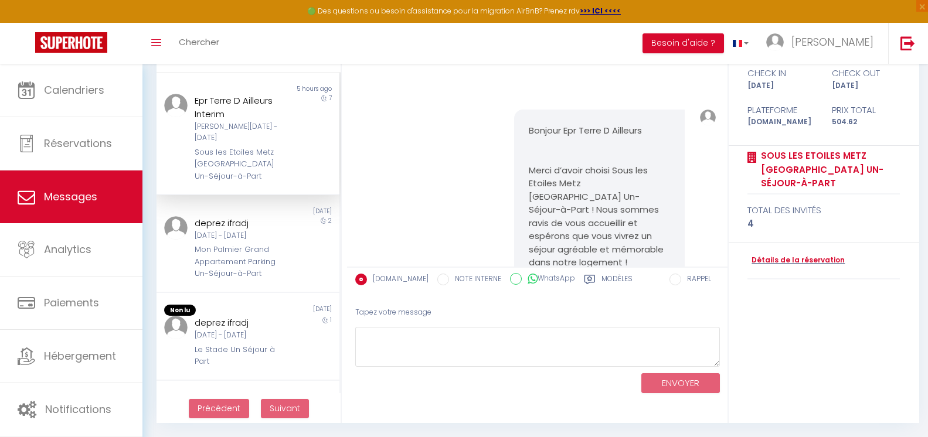
scroll to position [2935, 0]
